Goal: Information Seeking & Learning: Learn about a topic

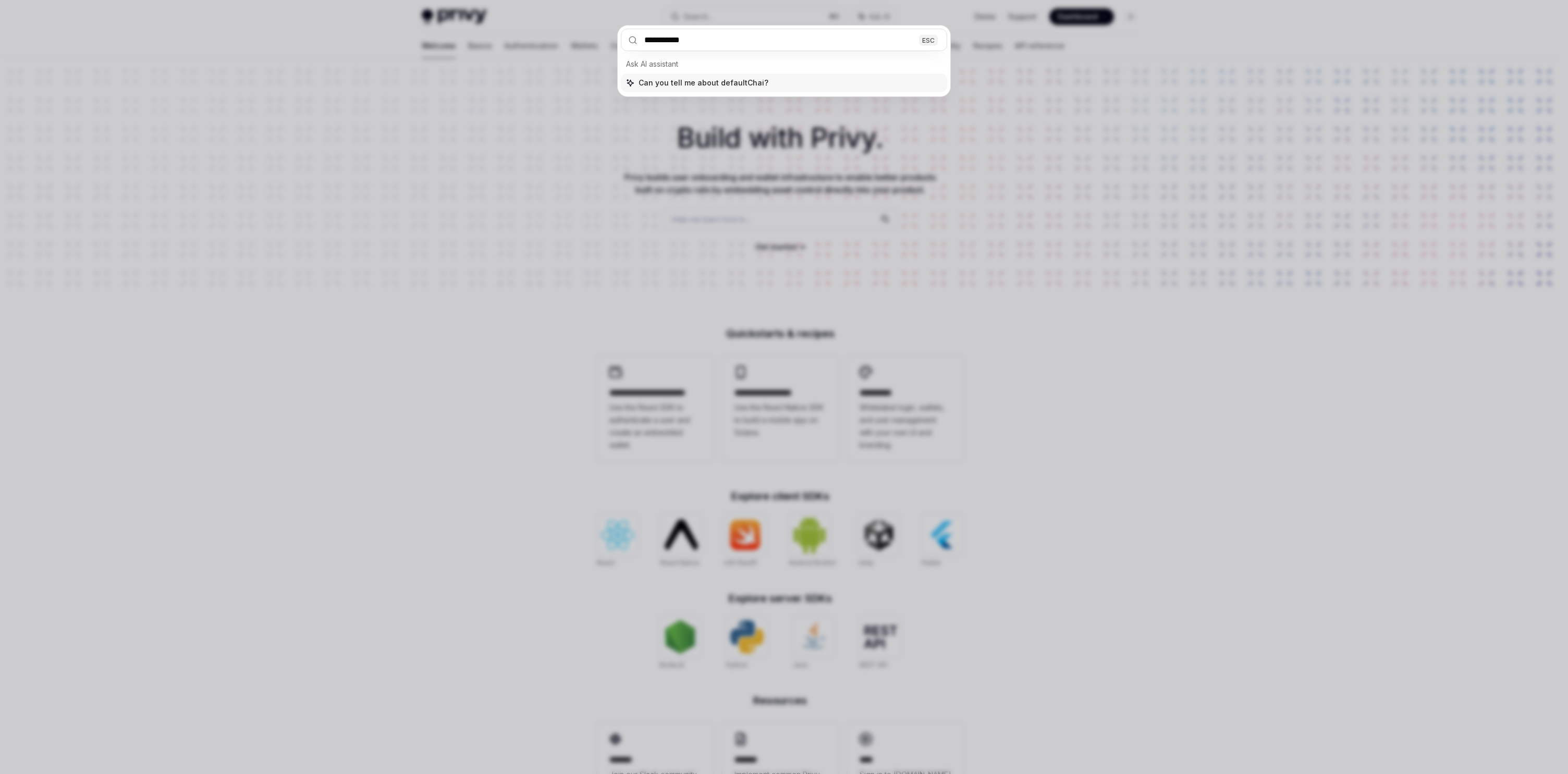
type input "**********"
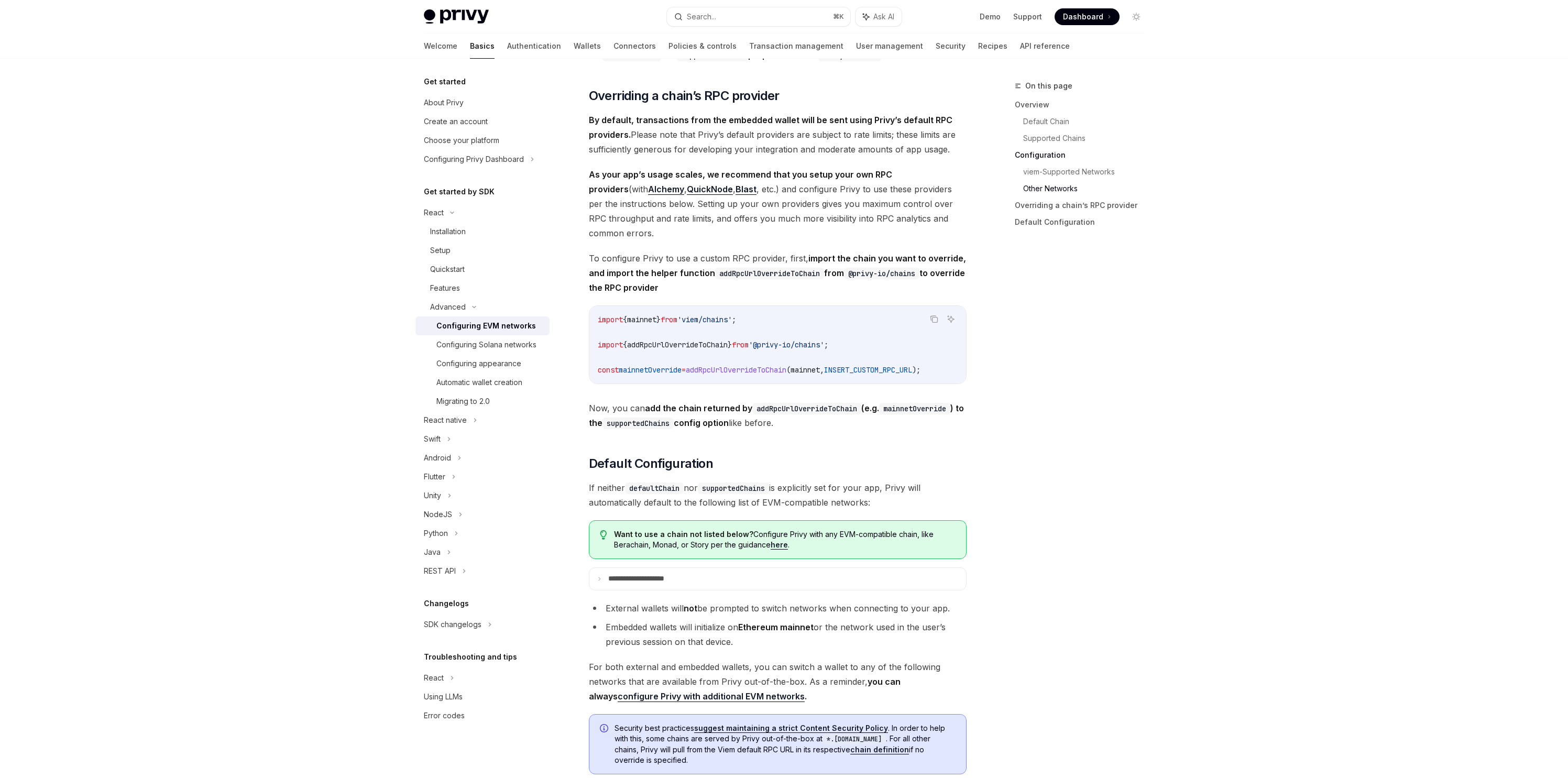
scroll to position [2383, 0]
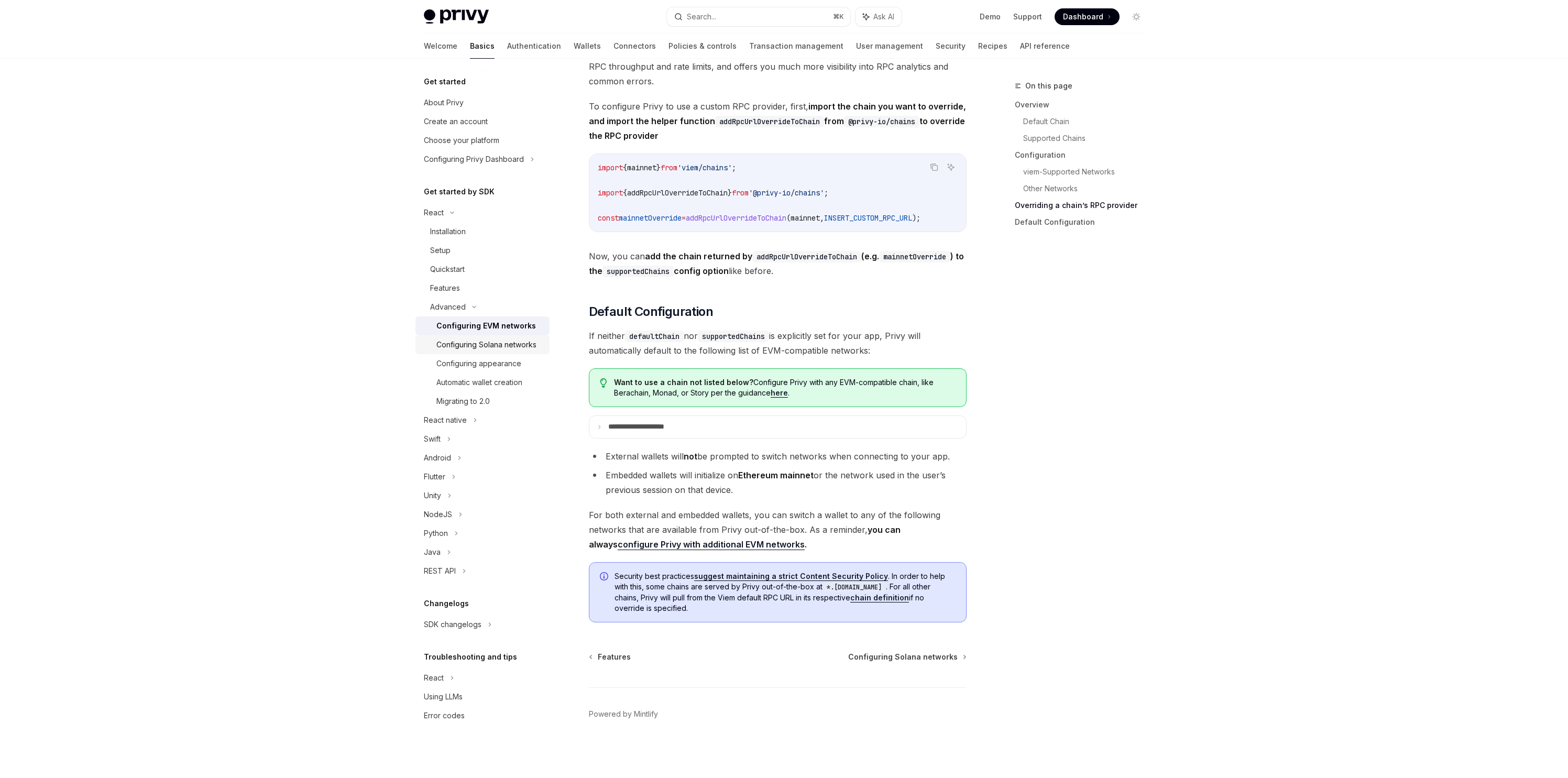
drag, startPoint x: 474, startPoint y: 340, endPoint x: 492, endPoint y: 342, distance: 18.1
click at [474, 340] on div "Configuring Solana networks" at bounding box center [487, 344] width 100 height 13
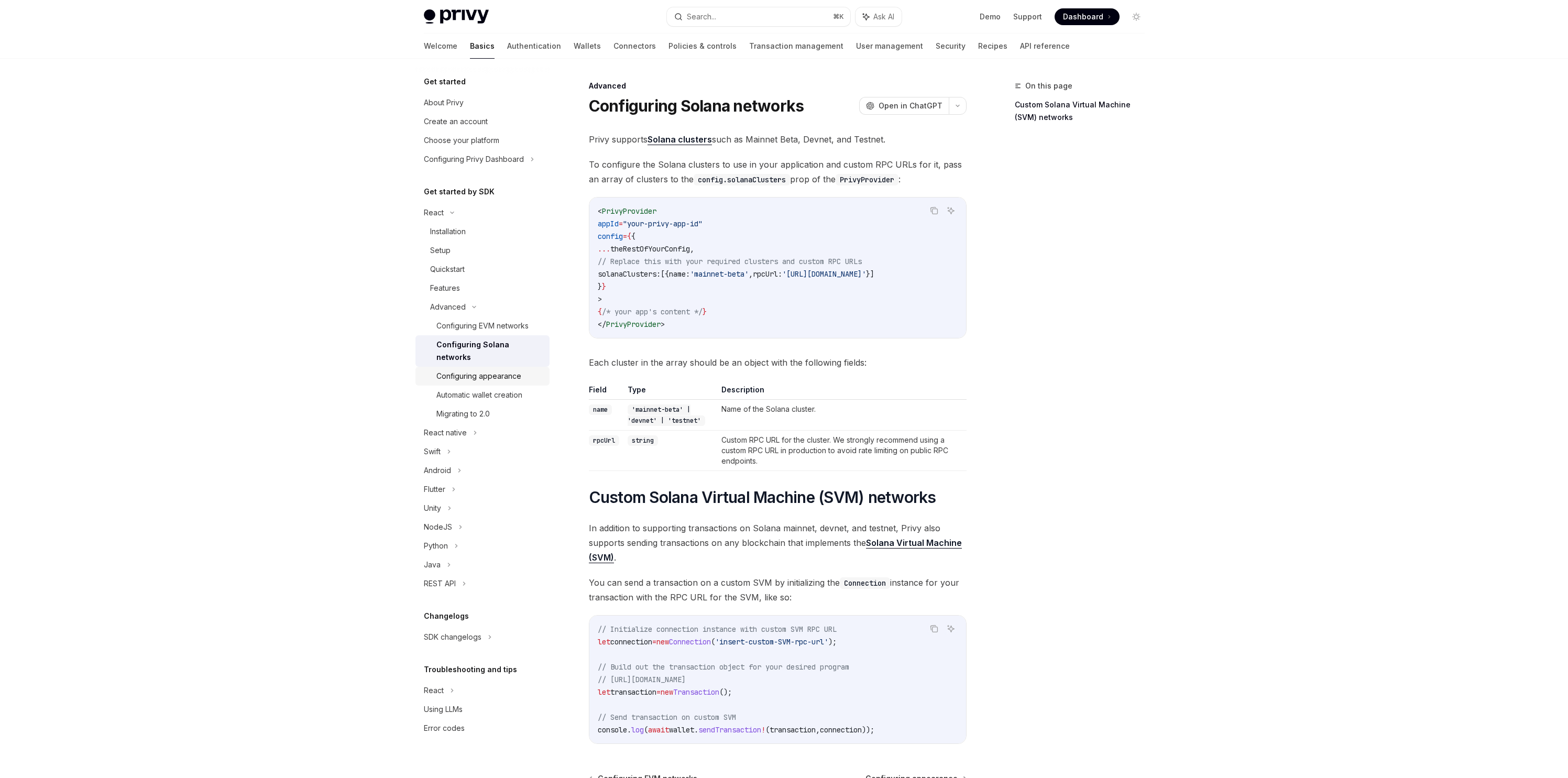
click at [497, 370] on div "Configuring appearance" at bounding box center [479, 376] width 85 height 13
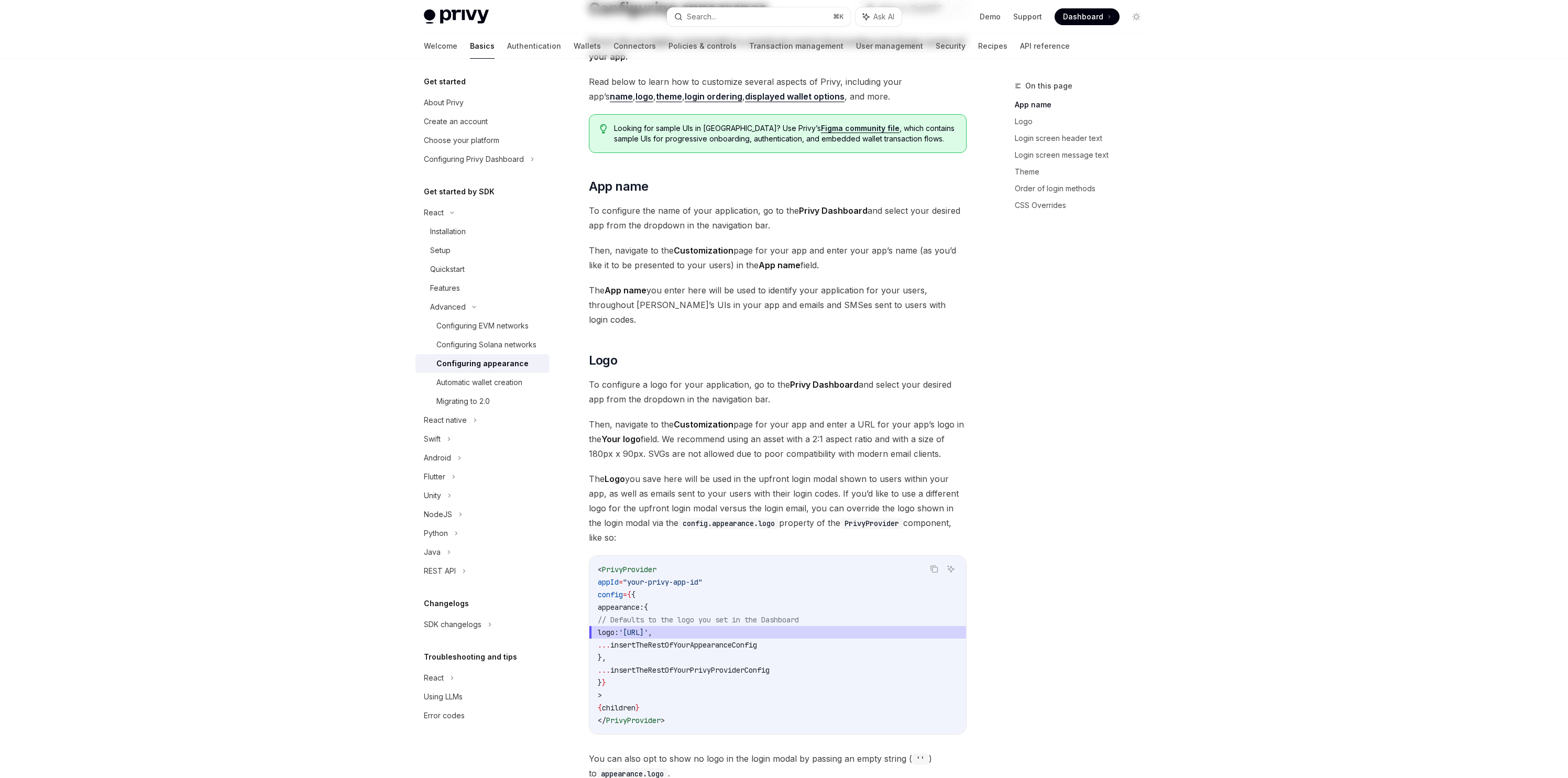
scroll to position [221, 0]
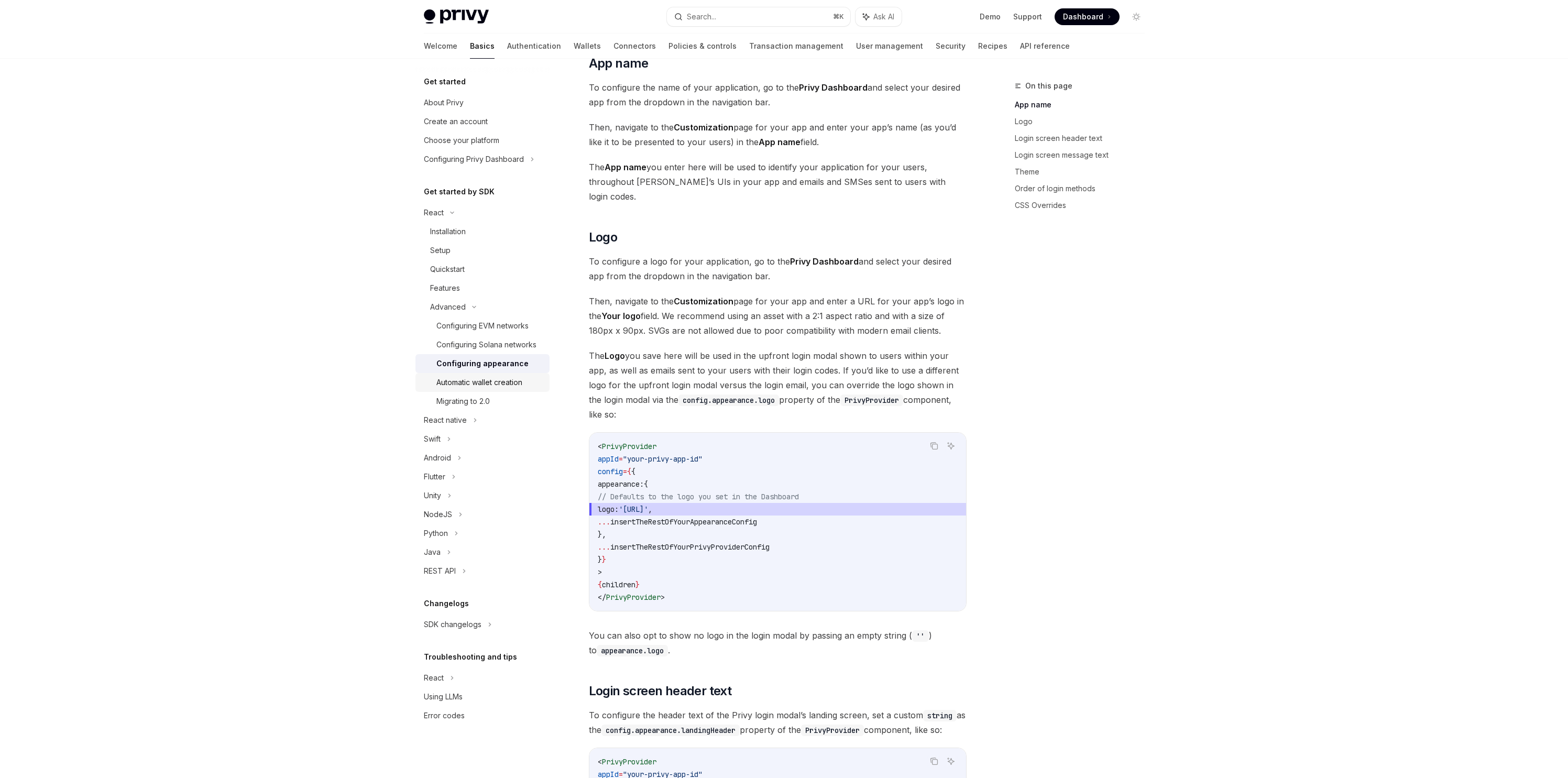
click at [438, 379] on div "Automatic wallet creation" at bounding box center [480, 383] width 86 height 13
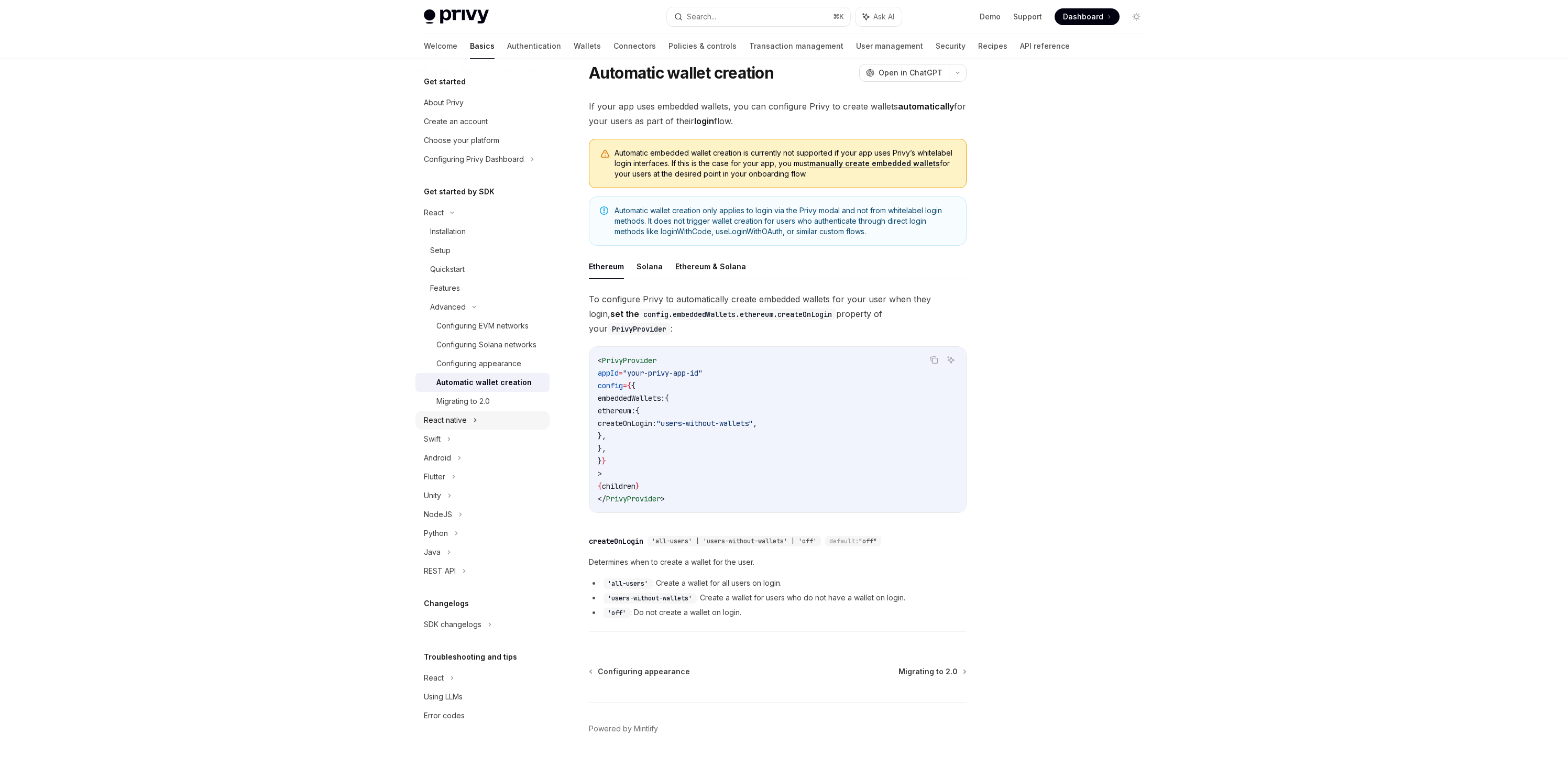
drag, startPoint x: 463, startPoint y: 402, endPoint x: 455, endPoint y: 412, distance: 12.8
click at [463, 402] on div "Migrating to 2.0" at bounding box center [463, 402] width 53 height 13
type textarea "*"
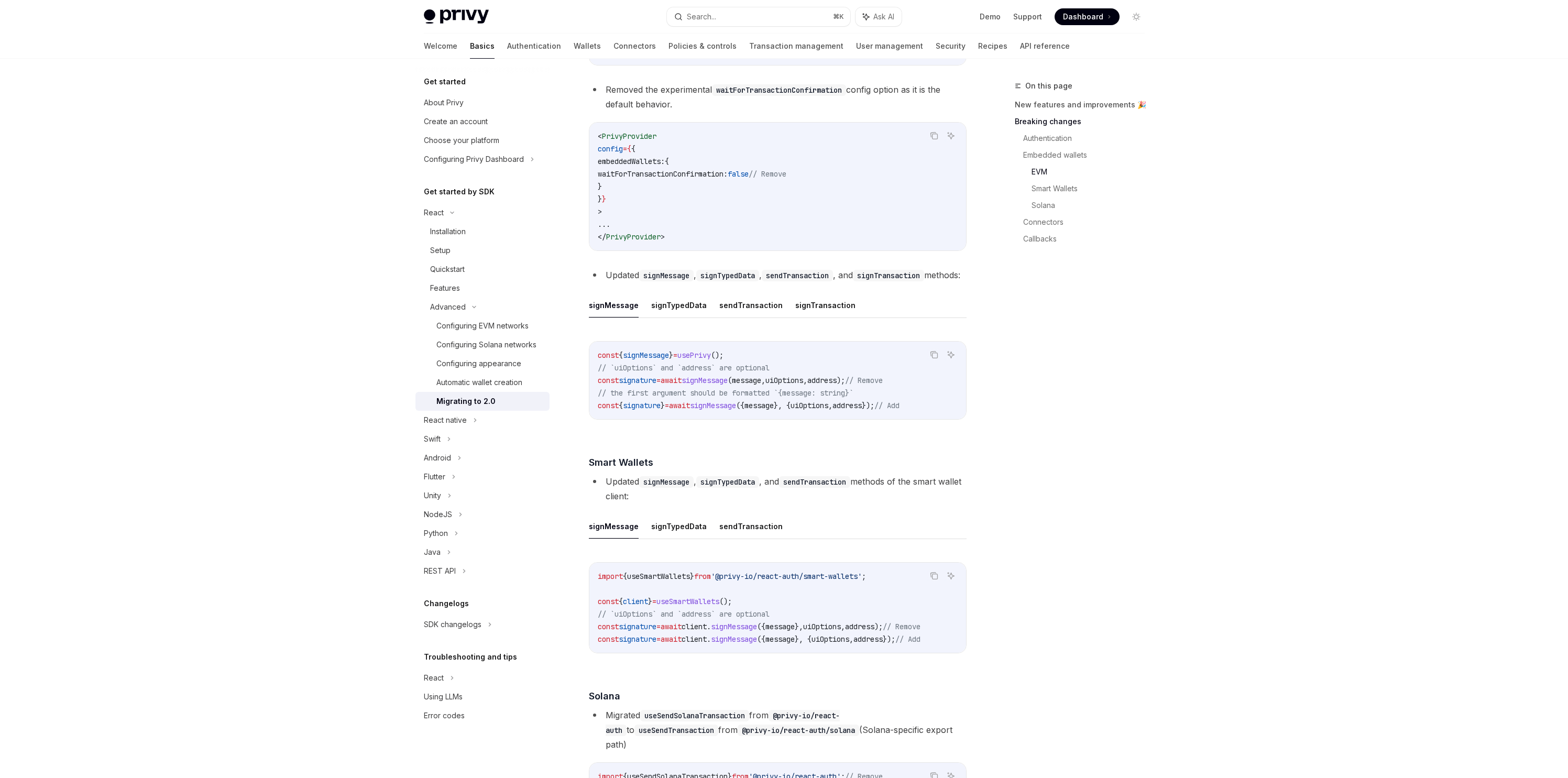
scroll to position [473, 0]
